Goal: Information Seeking & Learning: Learn about a topic

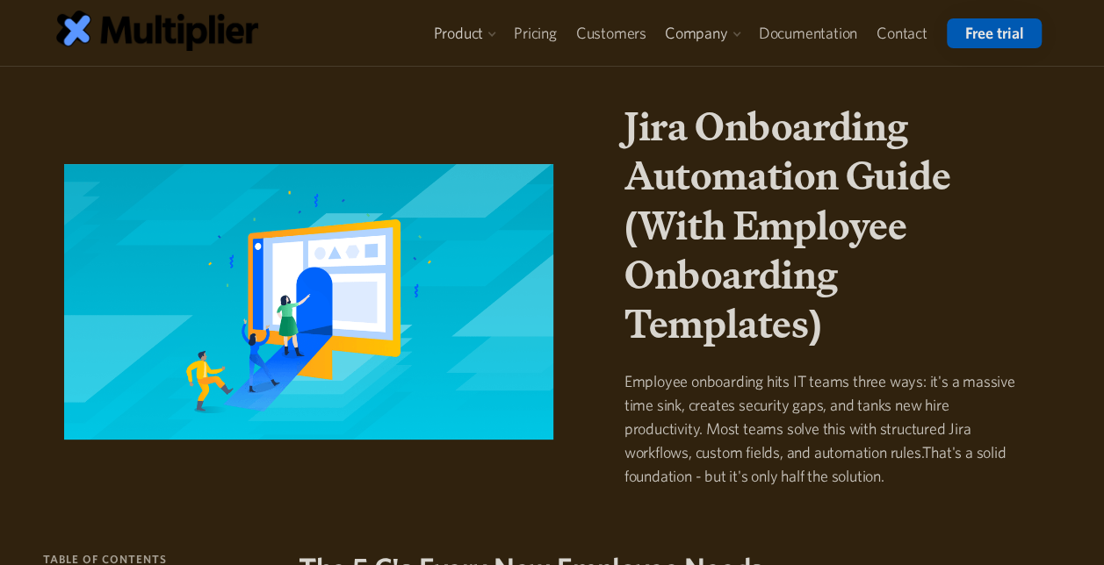
click at [646, 225] on h1 "Jira Onboarding Automation Guide (With Employee Onboarding Templates)" at bounding box center [825, 225] width 402 height 247
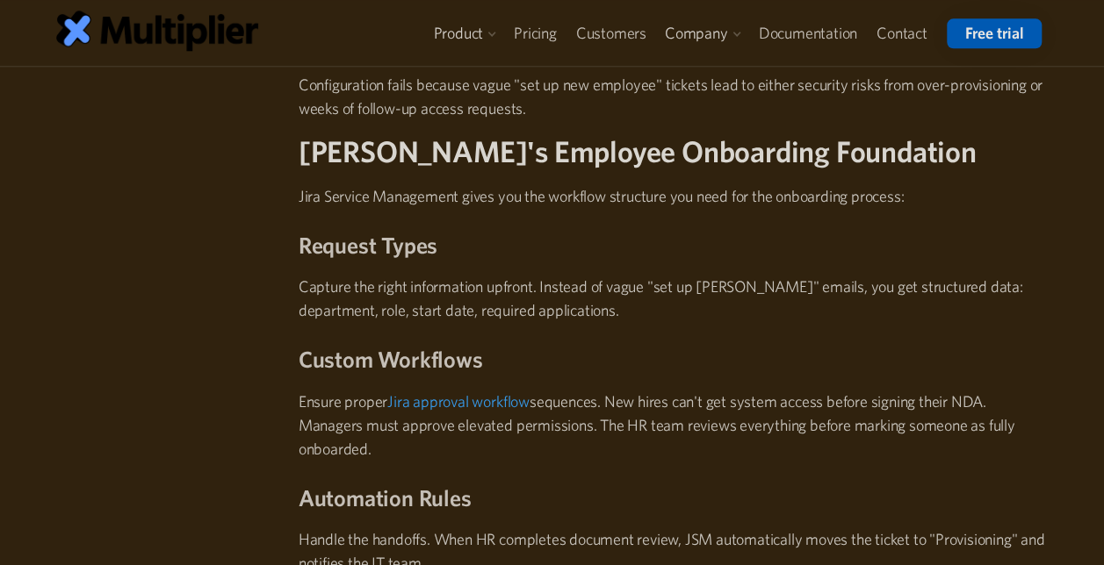
scroll to position [1025, 0]
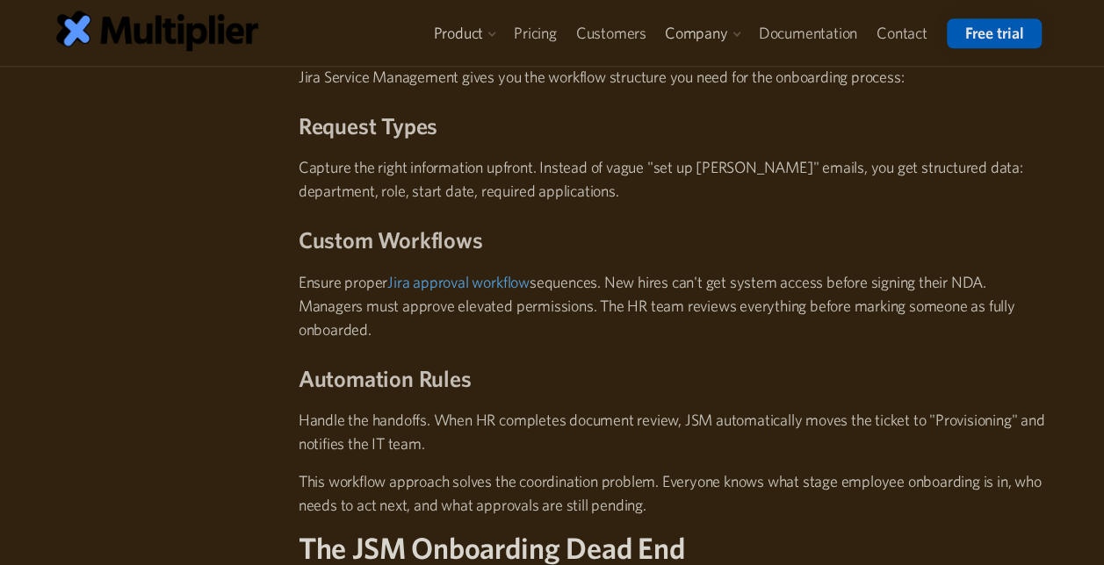
click at [446, 280] on link "Jira approval workflow" at bounding box center [458, 282] width 142 height 18
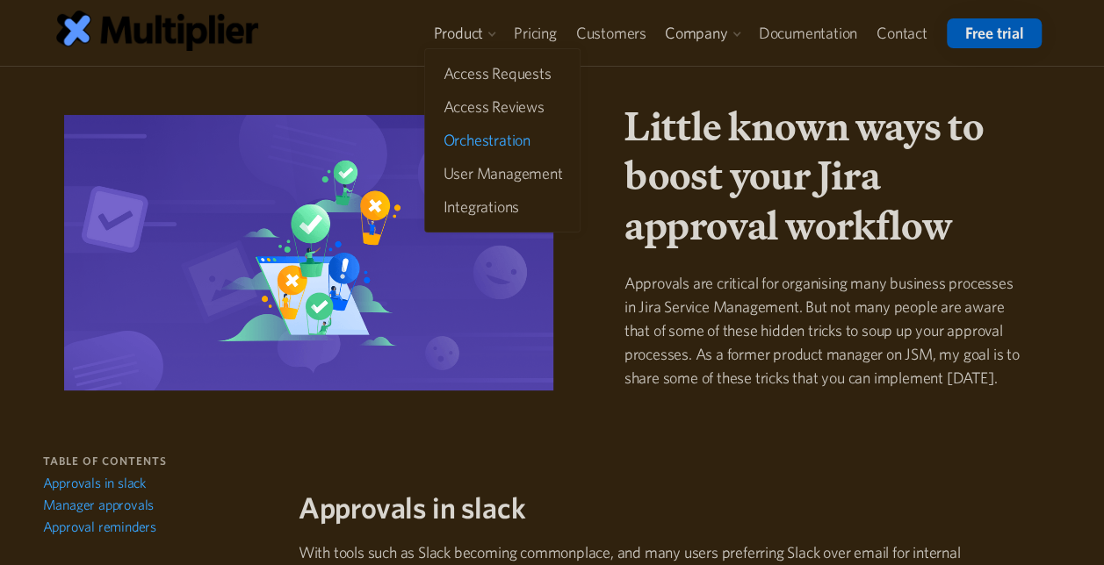
click at [485, 143] on link "Orchestration" at bounding box center [501, 141] width 133 height 32
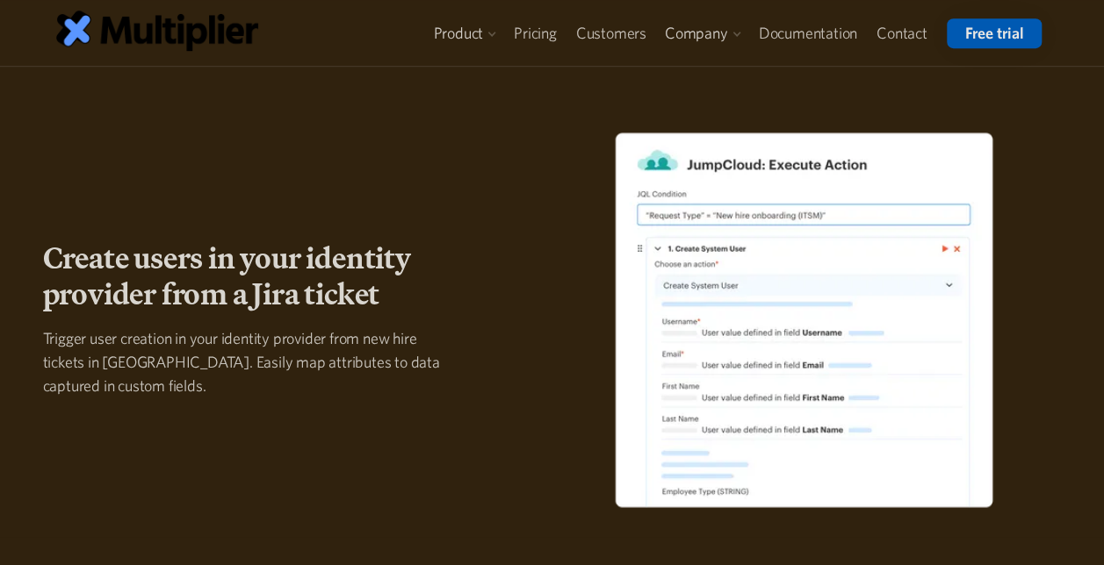
scroll to position [602, 0]
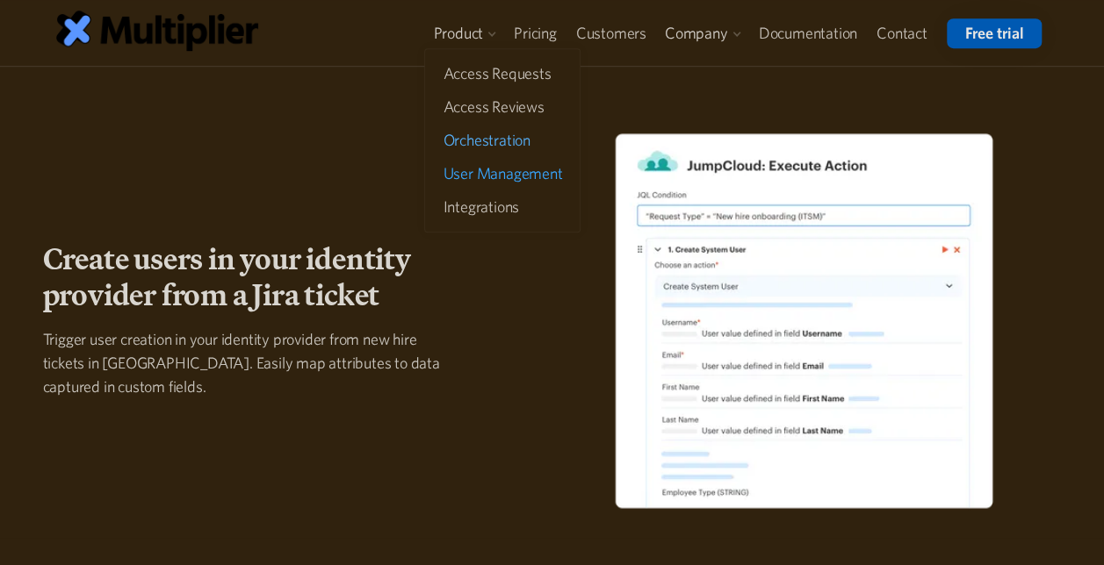
click at [473, 184] on link "User Management" at bounding box center [501, 174] width 133 height 32
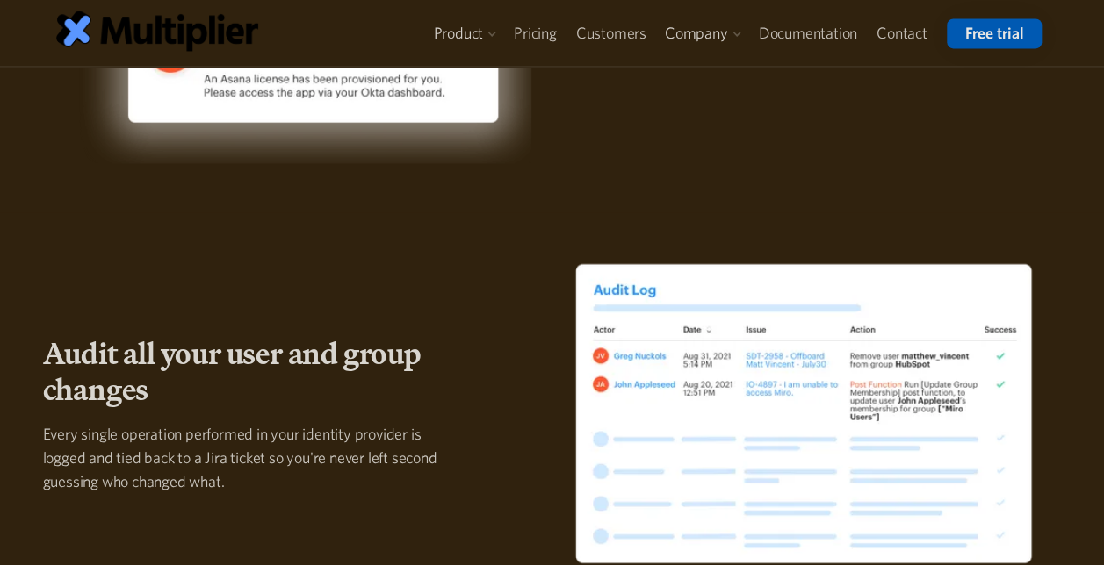
scroll to position [1213, 0]
